Goal: Find specific page/section: Find specific page/section

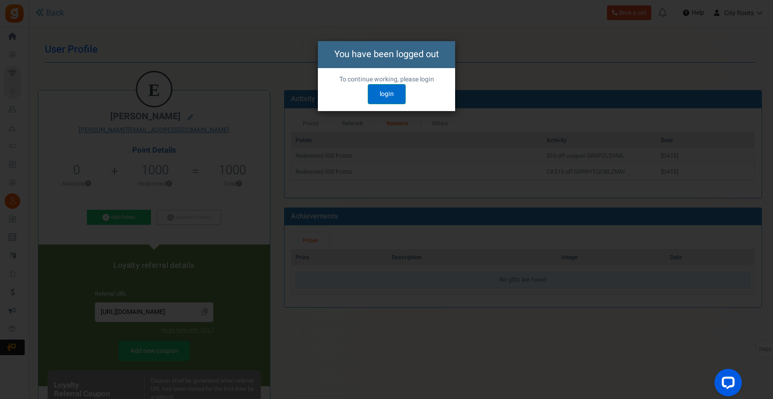
click at [393, 95] on link "login" at bounding box center [387, 94] width 38 height 20
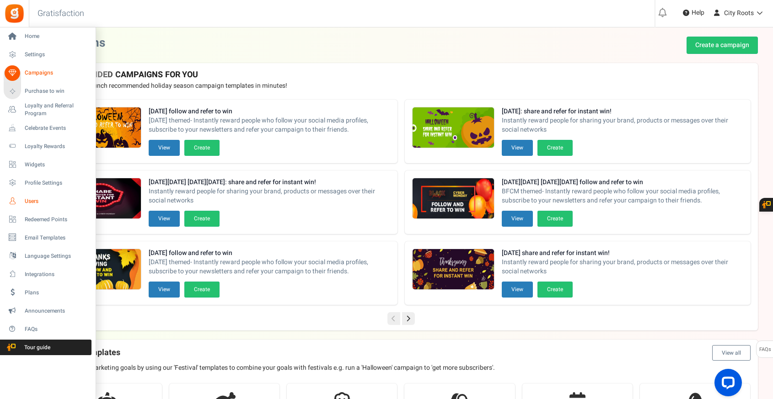
click at [32, 204] on span "Users" at bounding box center [57, 202] width 64 height 8
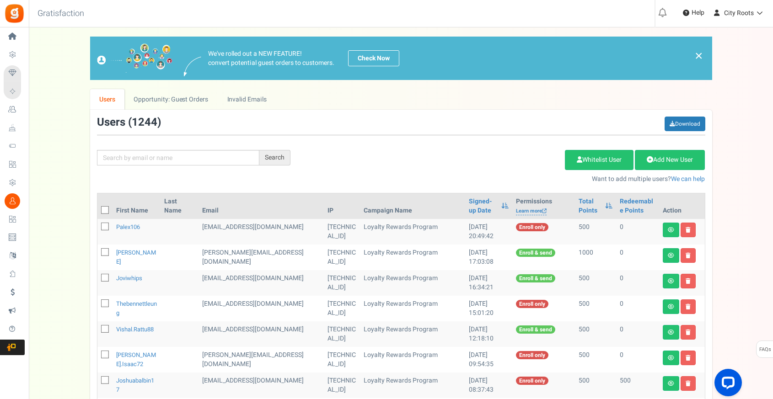
click at [146, 169] on div "Search Add Etsy Order Delete Selected Users Import Users Spam Protection Subtra…" at bounding box center [401, 150] width 622 height 67
click at [154, 161] on input "text" at bounding box center [178, 158] width 162 height 16
paste input "PAO.LISH"
type input "PAO.LISH"
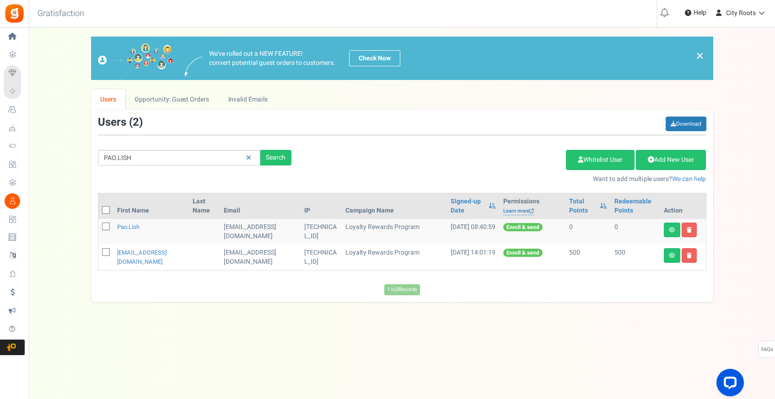
click at [377, 166] on div "Add Etsy Order Delete Selected Users Import Users Spam Protection Subtract Poin…" at bounding box center [505, 164] width 415 height 39
click at [673, 256] on icon at bounding box center [672, 255] width 6 height 5
